Goal: Information Seeking & Learning: Learn about a topic

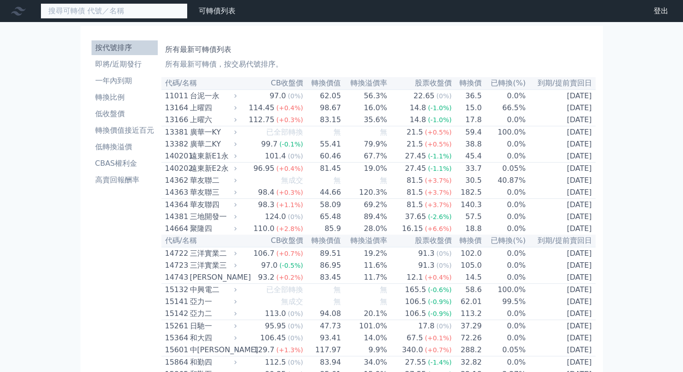
click at [109, 11] on input at bounding box center [113, 11] width 147 height 16
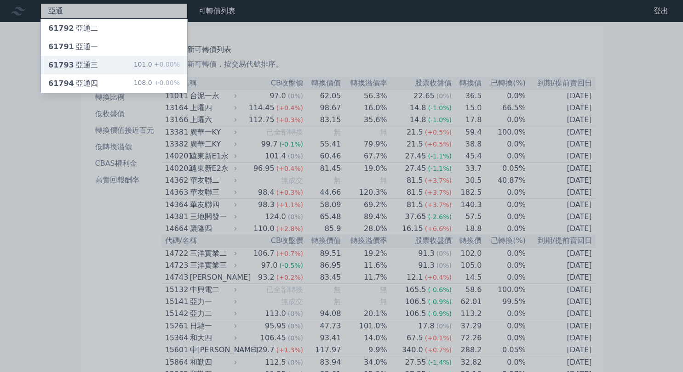
type input "亞通"
click at [101, 65] on div "61793 亞通三 101.0 +0.00%" at bounding box center [114, 65] width 146 height 18
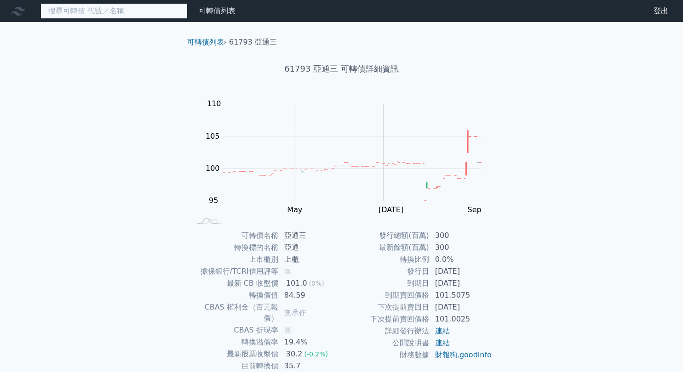
click at [99, 12] on input at bounding box center [113, 11] width 147 height 16
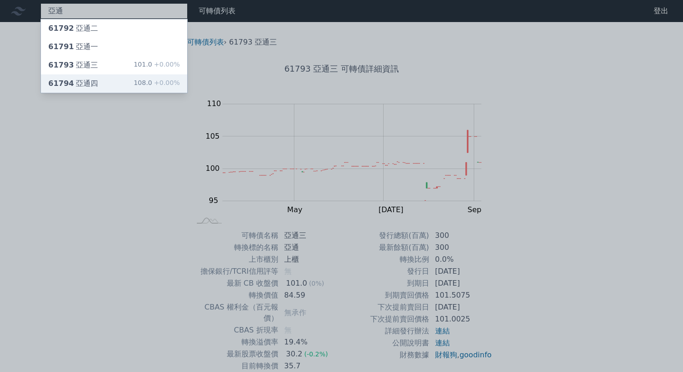
type input "亞通"
click at [100, 80] on div "61794 亞通四 108.0 +0.00%" at bounding box center [114, 83] width 146 height 18
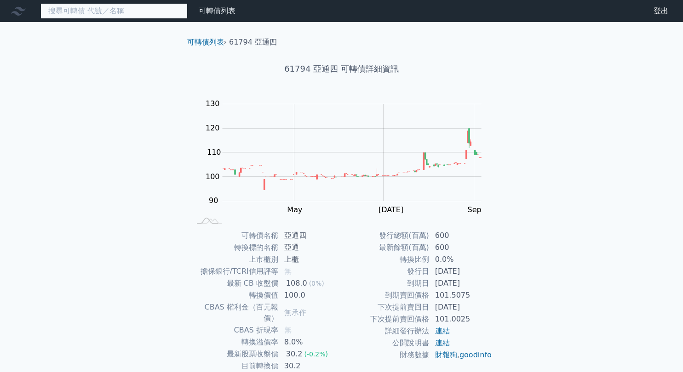
click at [111, 15] on input at bounding box center [113, 11] width 147 height 16
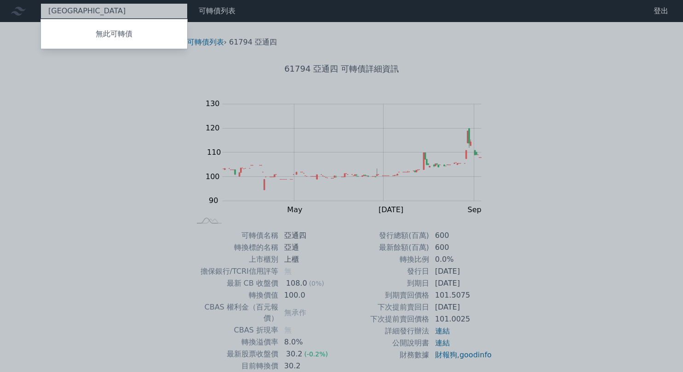
type input "華"
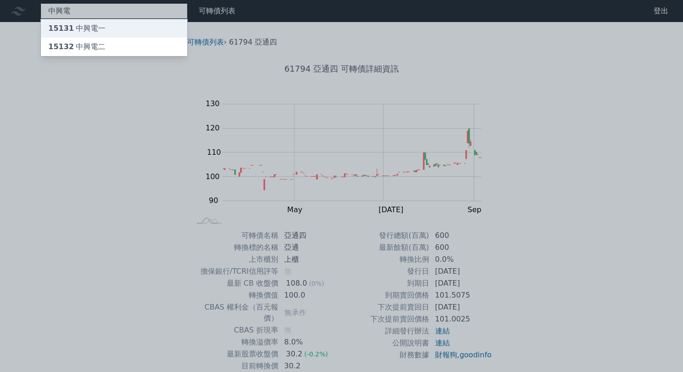
type input "中興電"
click at [109, 26] on div "15131 中興電一" at bounding box center [114, 28] width 146 height 18
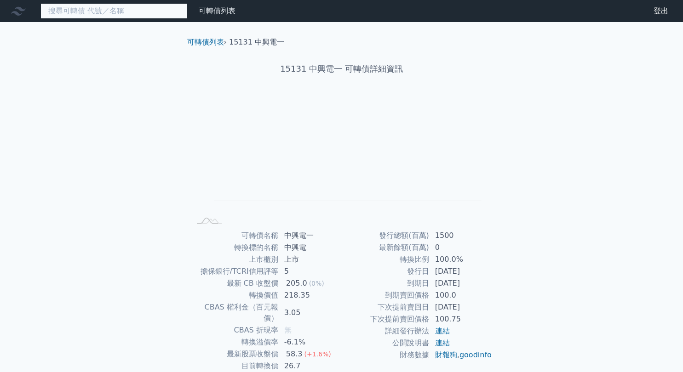
click at [108, 8] on input at bounding box center [113, 11] width 147 height 16
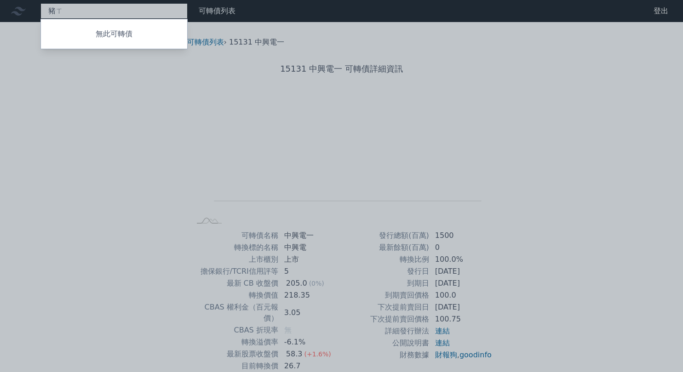
type input "豬"
type input "ㄒ"
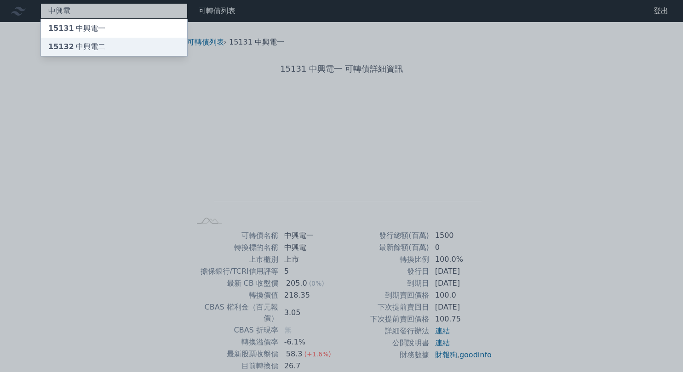
type input "中興電"
click at [114, 46] on div "15132 中興電二" at bounding box center [114, 47] width 146 height 18
